Goal: Find specific page/section: Find specific page/section

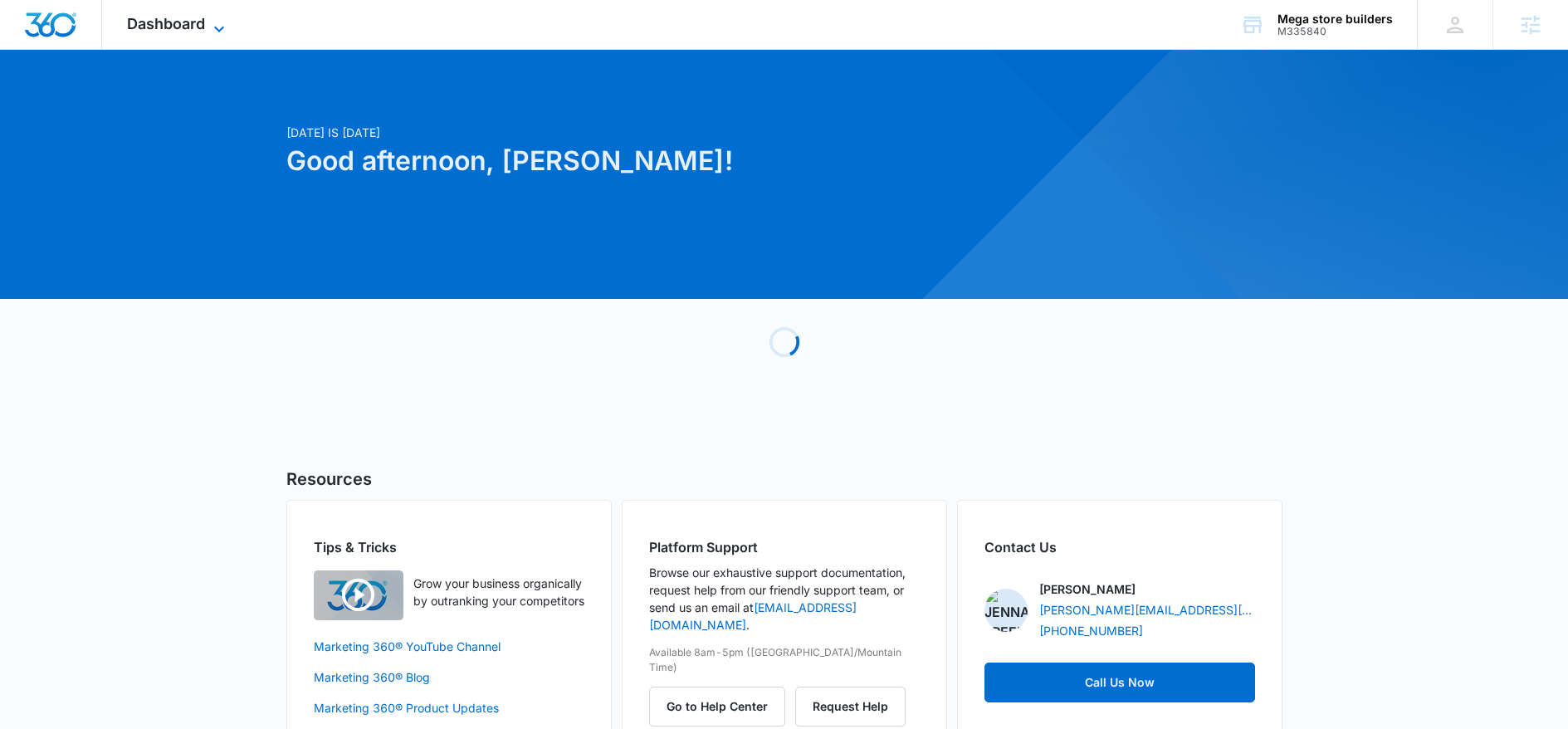
click at [177, 28] on span "Dashboard" at bounding box center [165, 23] width 78 height 18
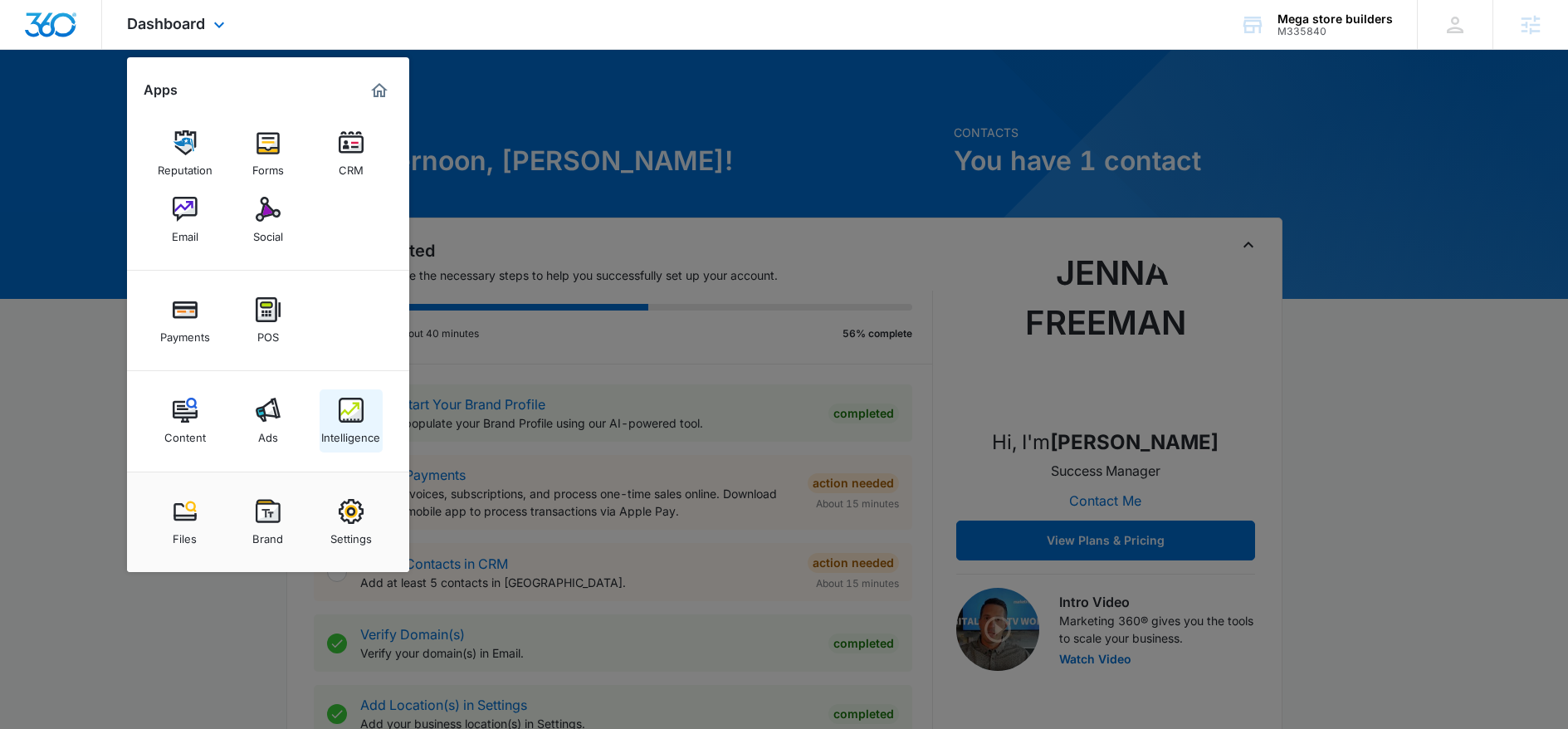
click at [341, 434] on div "Intelligence" at bounding box center [351, 433] width 59 height 21
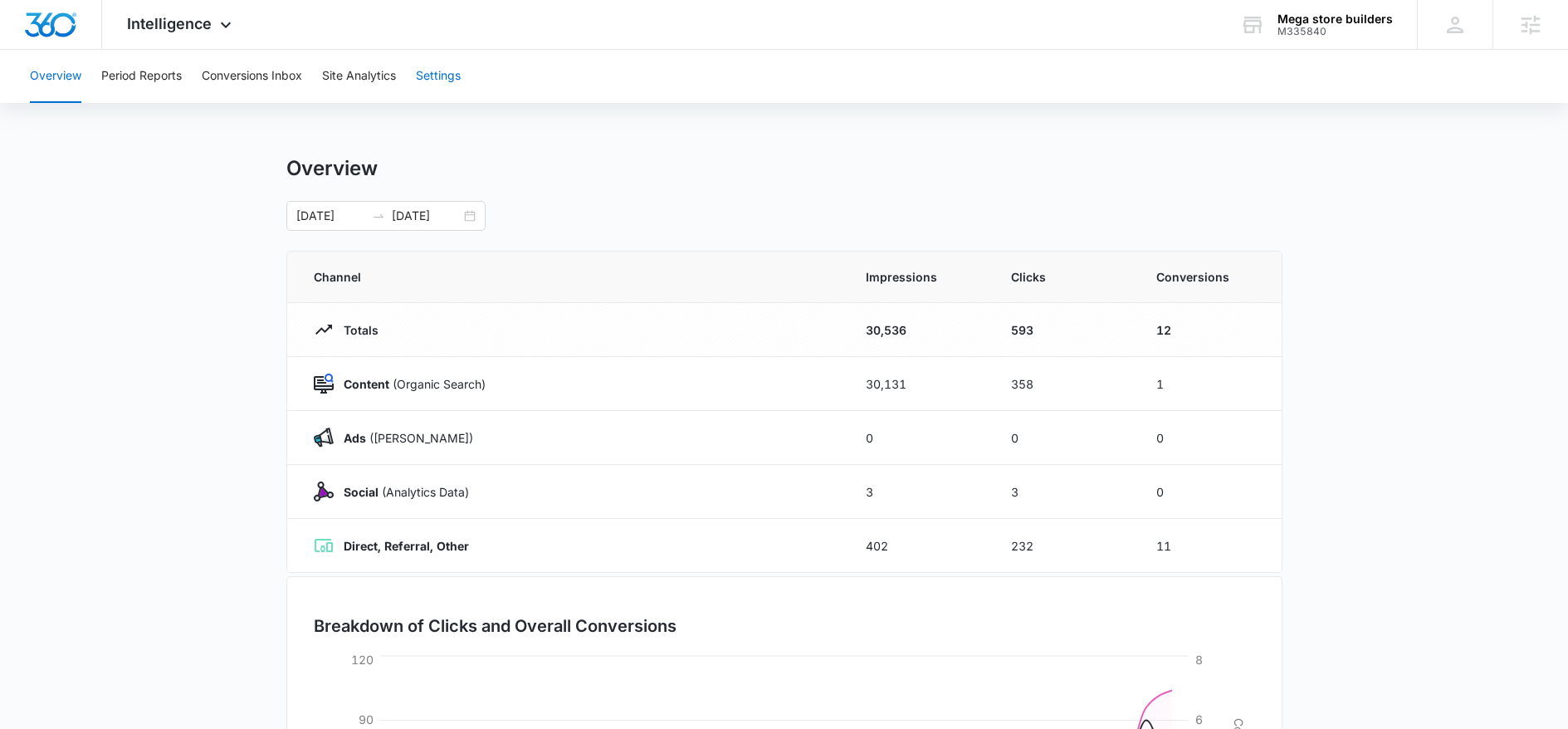
click at [440, 78] on button "Settings" at bounding box center [439, 76] width 45 height 53
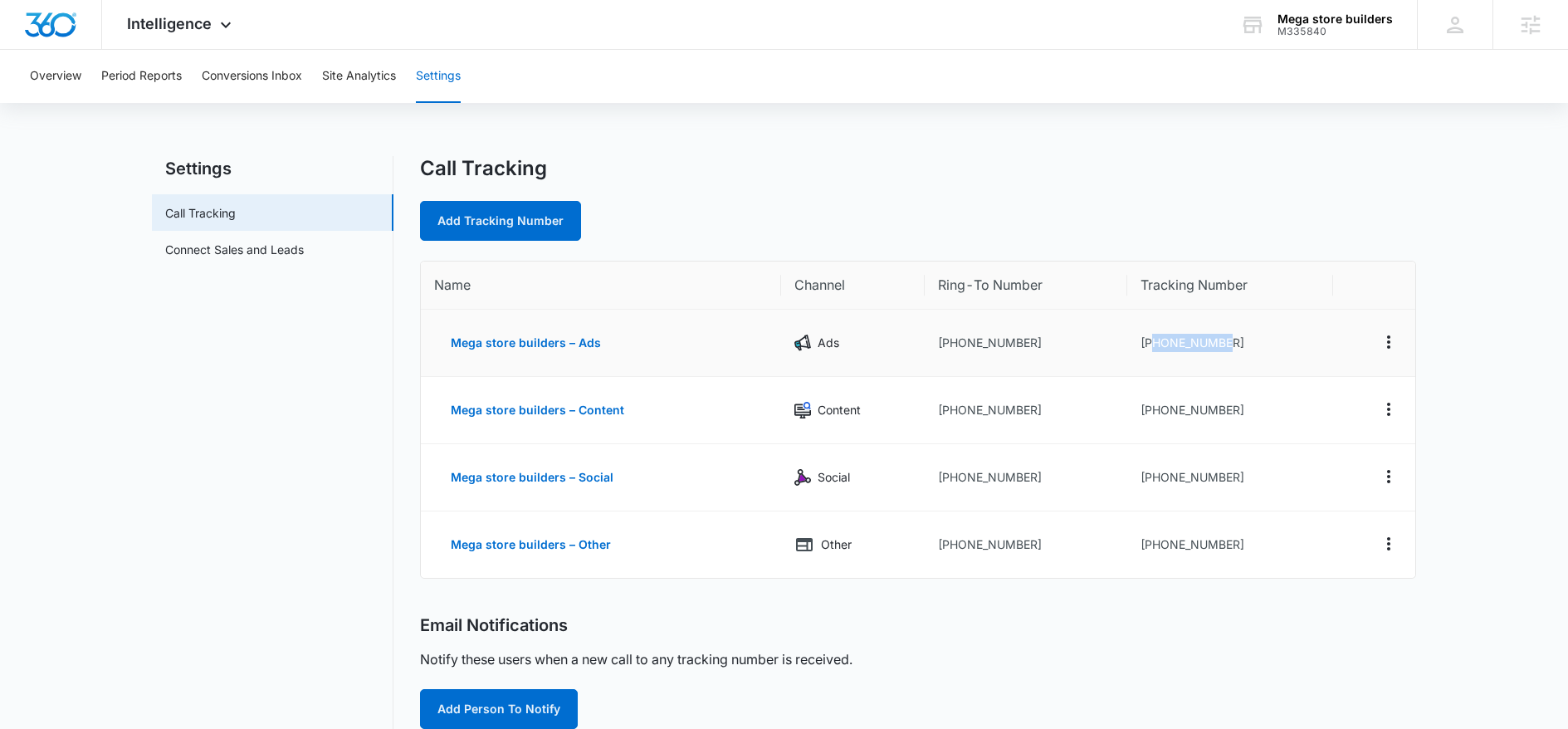
drag, startPoint x: 1245, startPoint y: 348, endPoint x: 1150, endPoint y: 346, distance: 95.0
click at [1150, 346] on td "+18335873970" at bounding box center [1230, 343] width 207 height 67
copy td "8335873970"
click at [211, 32] on div "Intelligence Apps Reputation Forms CRM Email Social Payments POS Content Ads In…" at bounding box center [181, 24] width 159 height 49
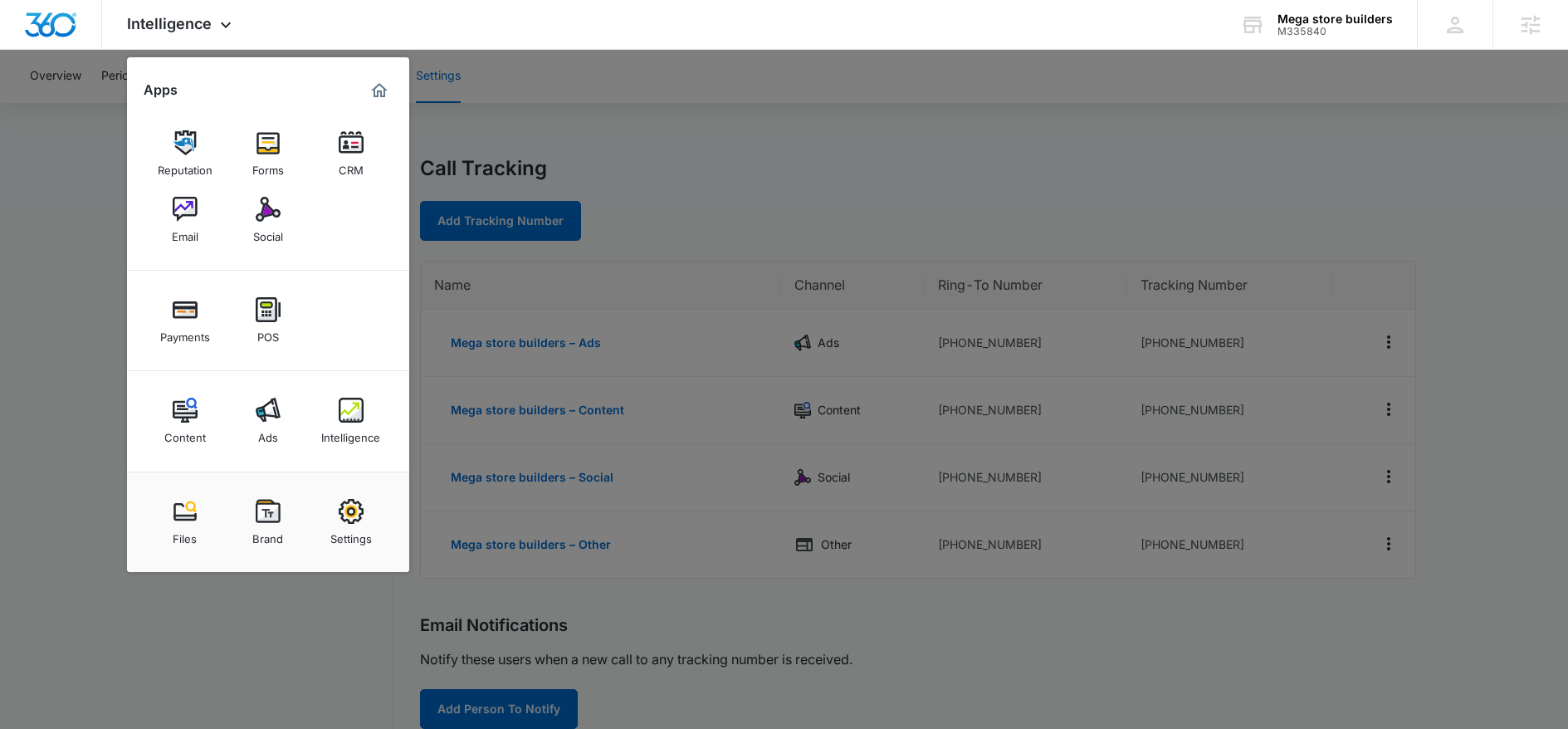
click at [264, 505] on img at bounding box center [267, 511] width 25 height 25
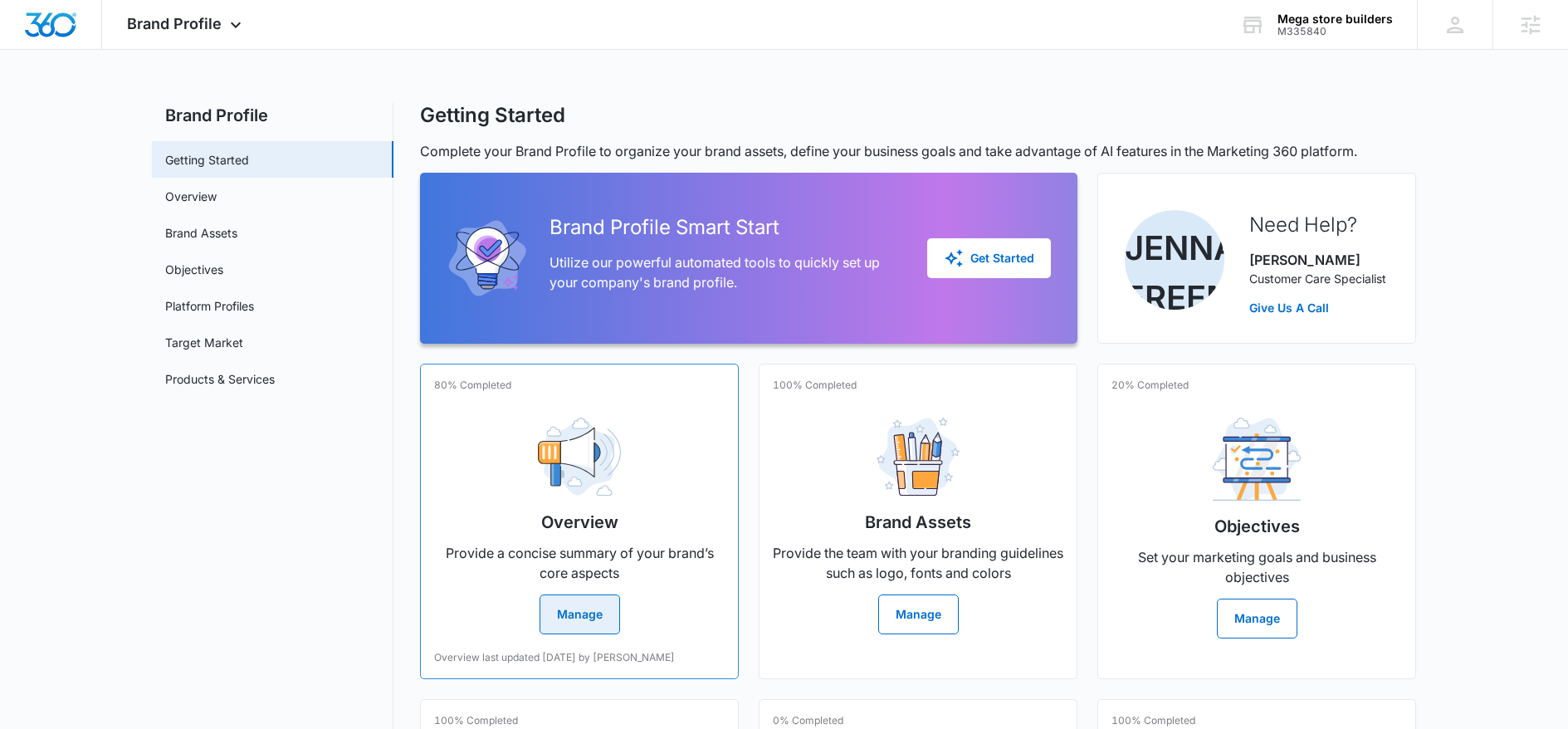
click at [602, 574] on p "Provide a concise summary of your brand’s core aspects" at bounding box center [579, 563] width 291 height 40
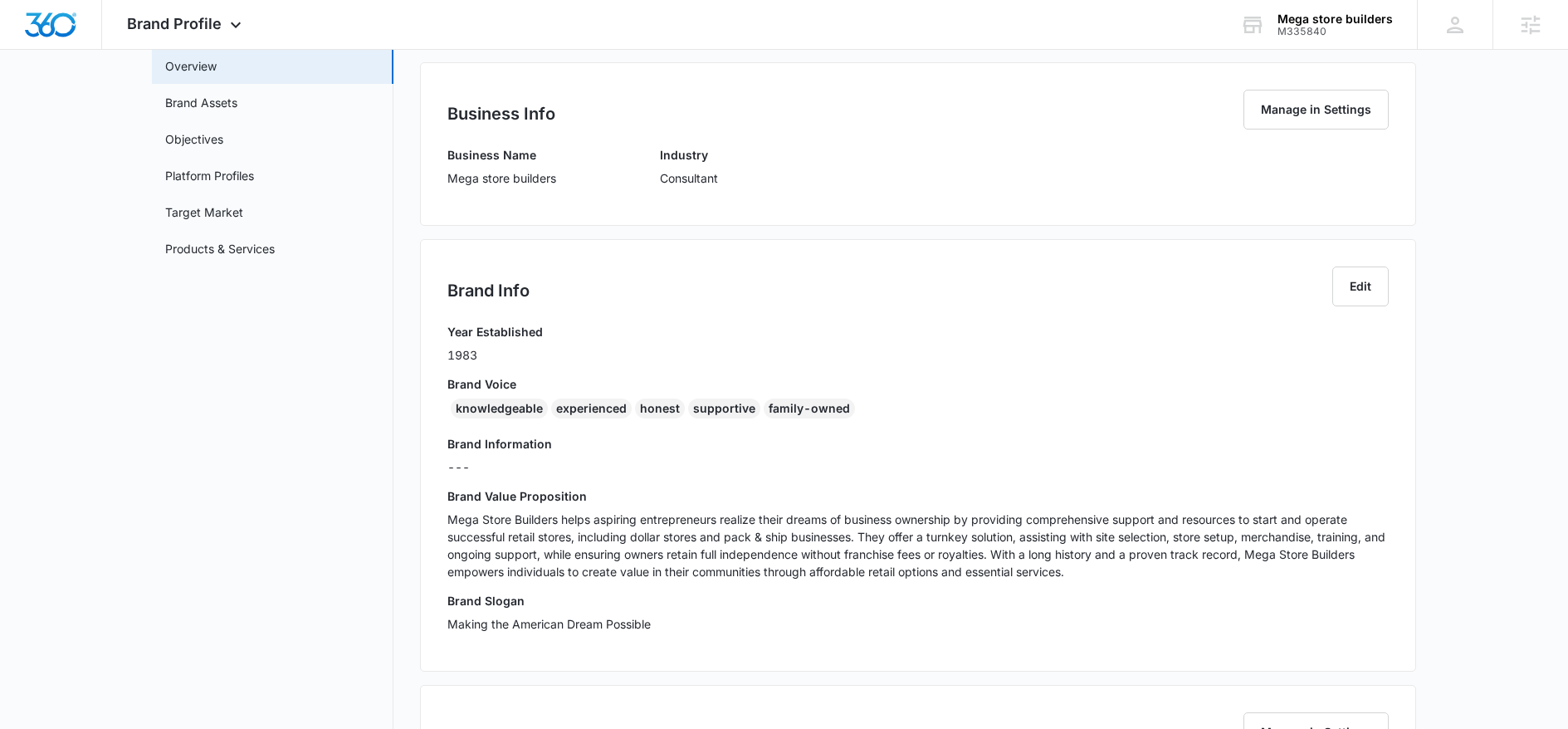
scroll to position [133, 0]
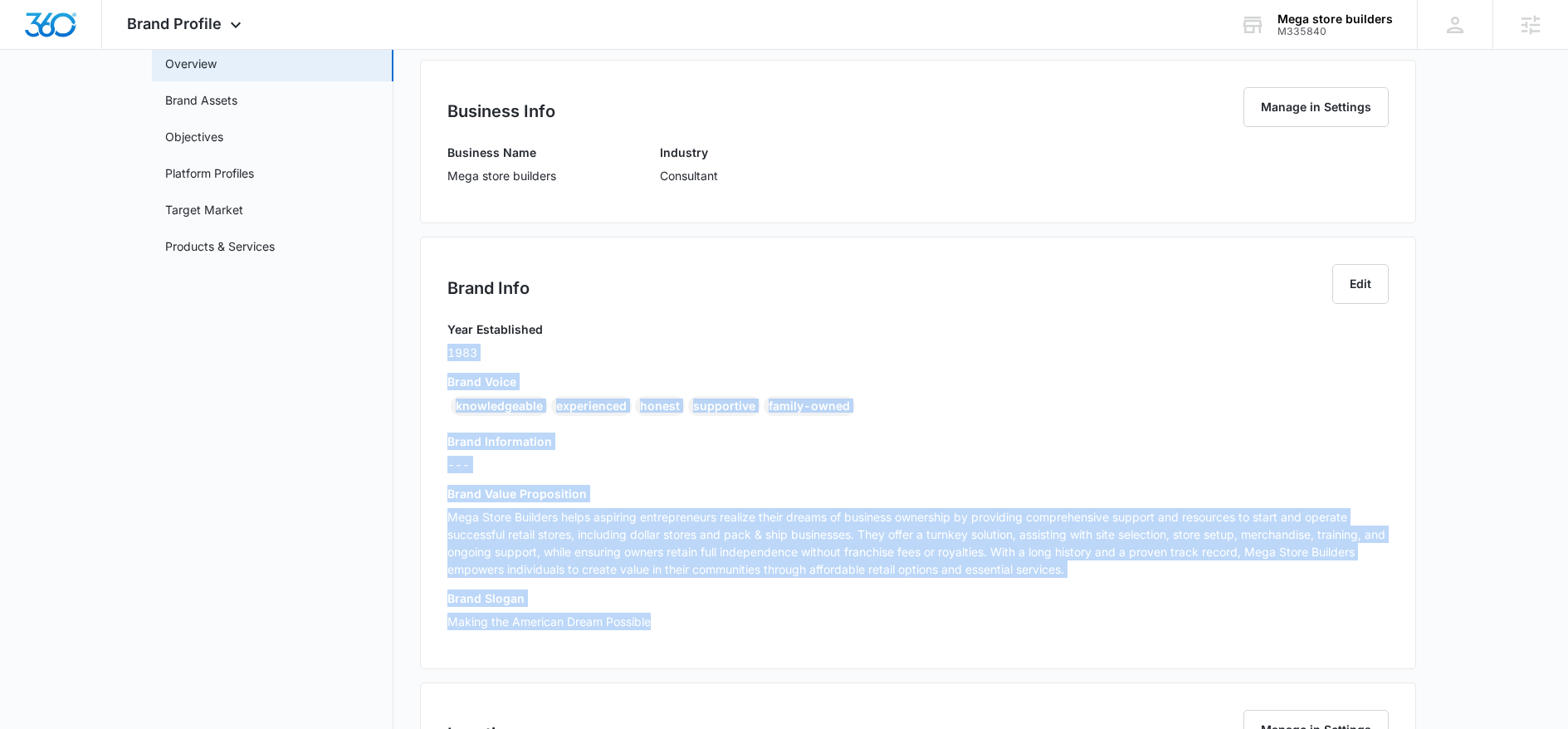
drag, startPoint x: 669, startPoint y: 627, endPoint x: 445, endPoint y: 356, distance: 351.6
click at [445, 356] on div "Brand Info Edit Year Established 1983 Brand Voice knowledgeable experienced hon…" at bounding box center [918, 452] width 997 height 433
copy div "1983 Brand Voice knowledgeable experienced honest supportive family-owned Brand…"
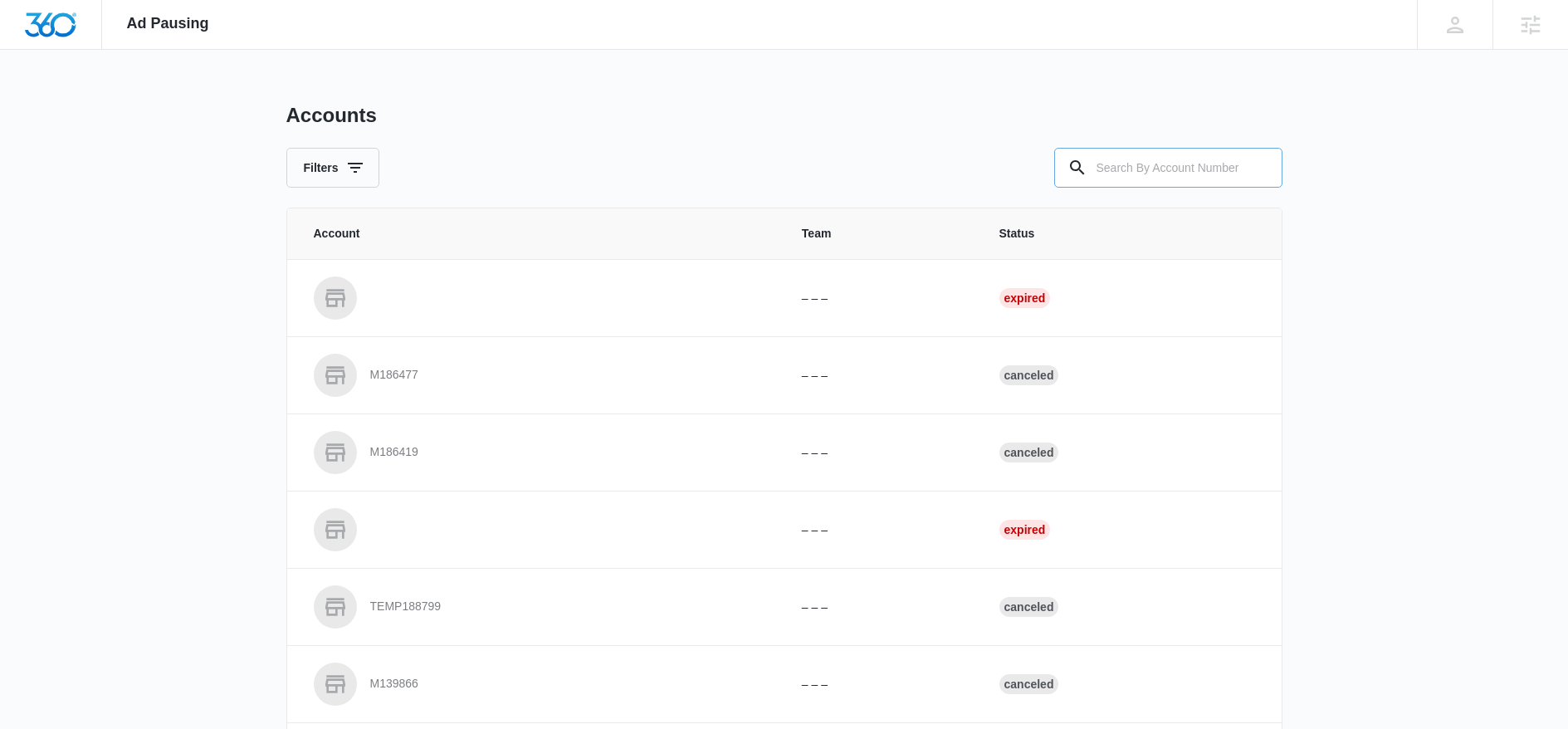
click at [1129, 164] on input "text" at bounding box center [1169, 167] width 228 height 40
paste input "M335840"
type input "M335840"
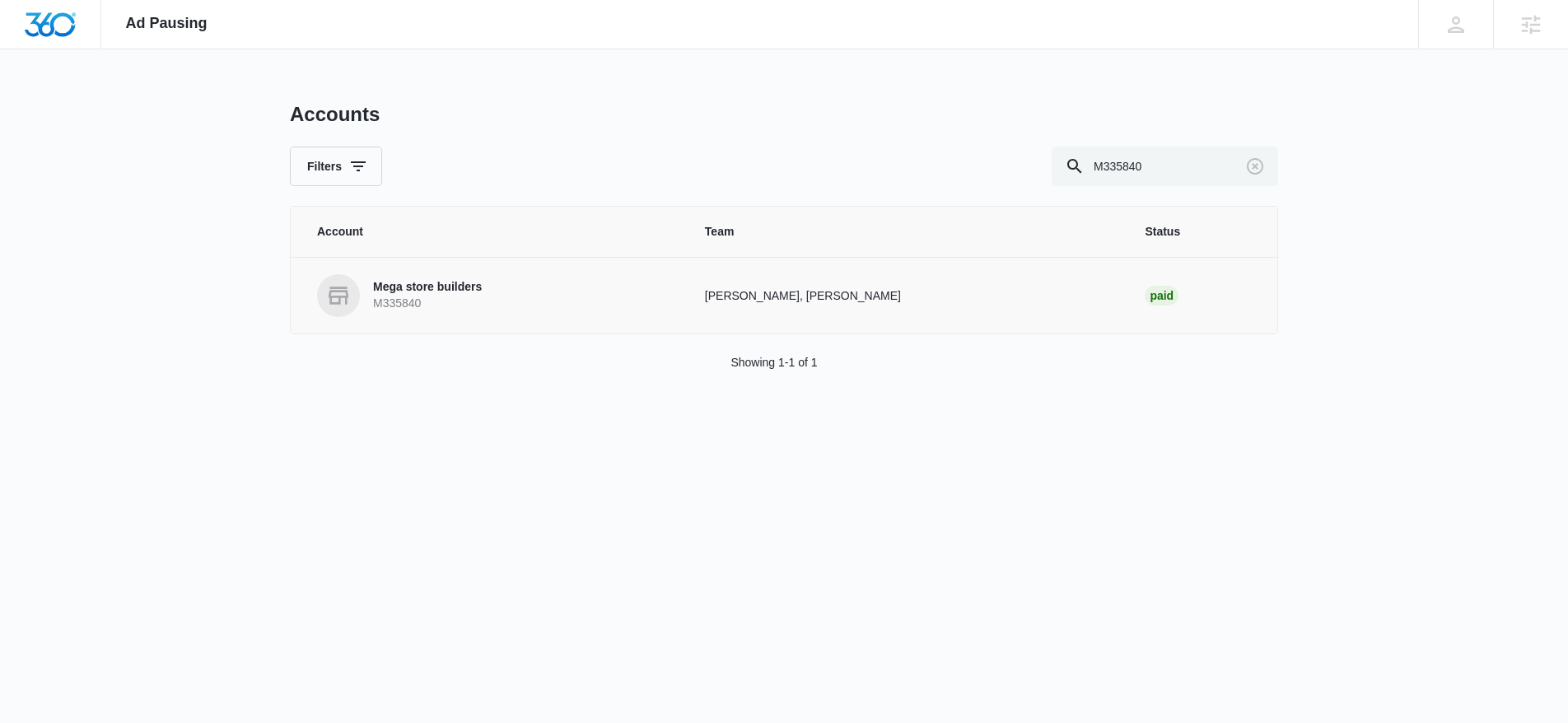
click at [454, 307] on p "M335840" at bounding box center [427, 304] width 108 height 17
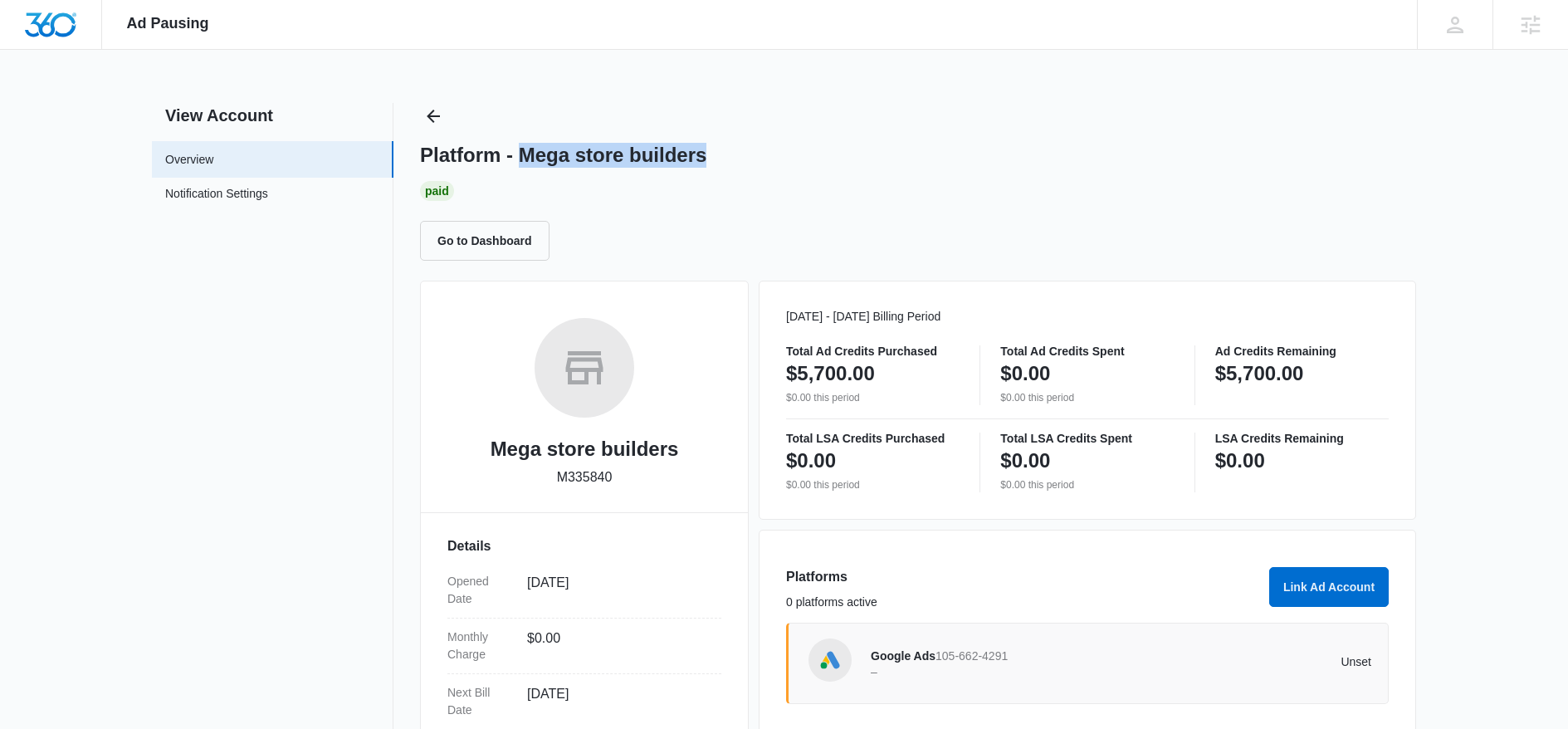
drag, startPoint x: 669, startPoint y: 151, endPoint x: 524, endPoint y: 155, distance: 145.1
click at [524, 155] on div "Platform - Mega store builders" at bounding box center [918, 155] width 997 height 25
copy h1 "Mega store builders"
